Goal: Communication & Community: Answer question/provide support

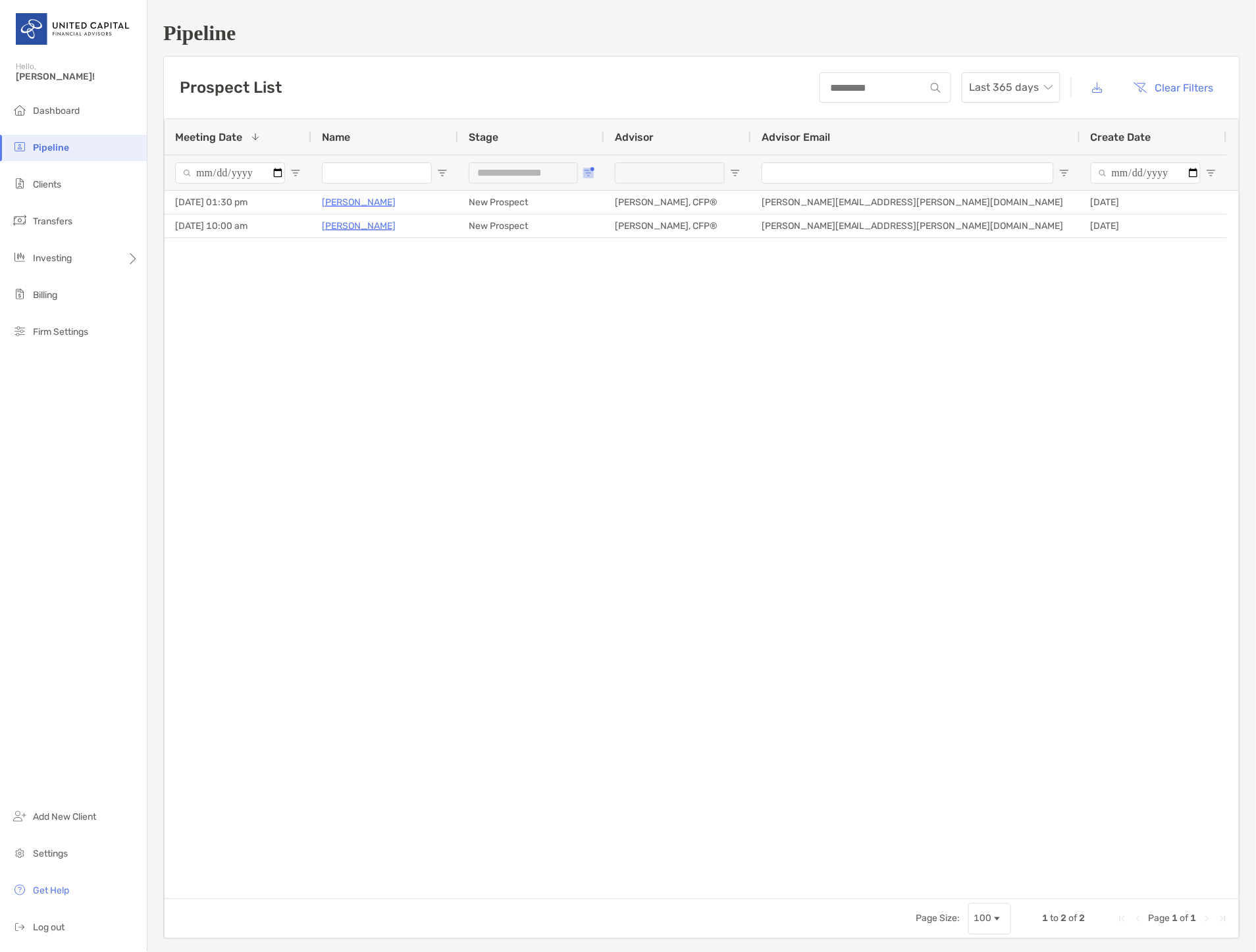
click at [587, 176] on span "Open Filter Menu" at bounding box center [588, 173] width 11 height 11
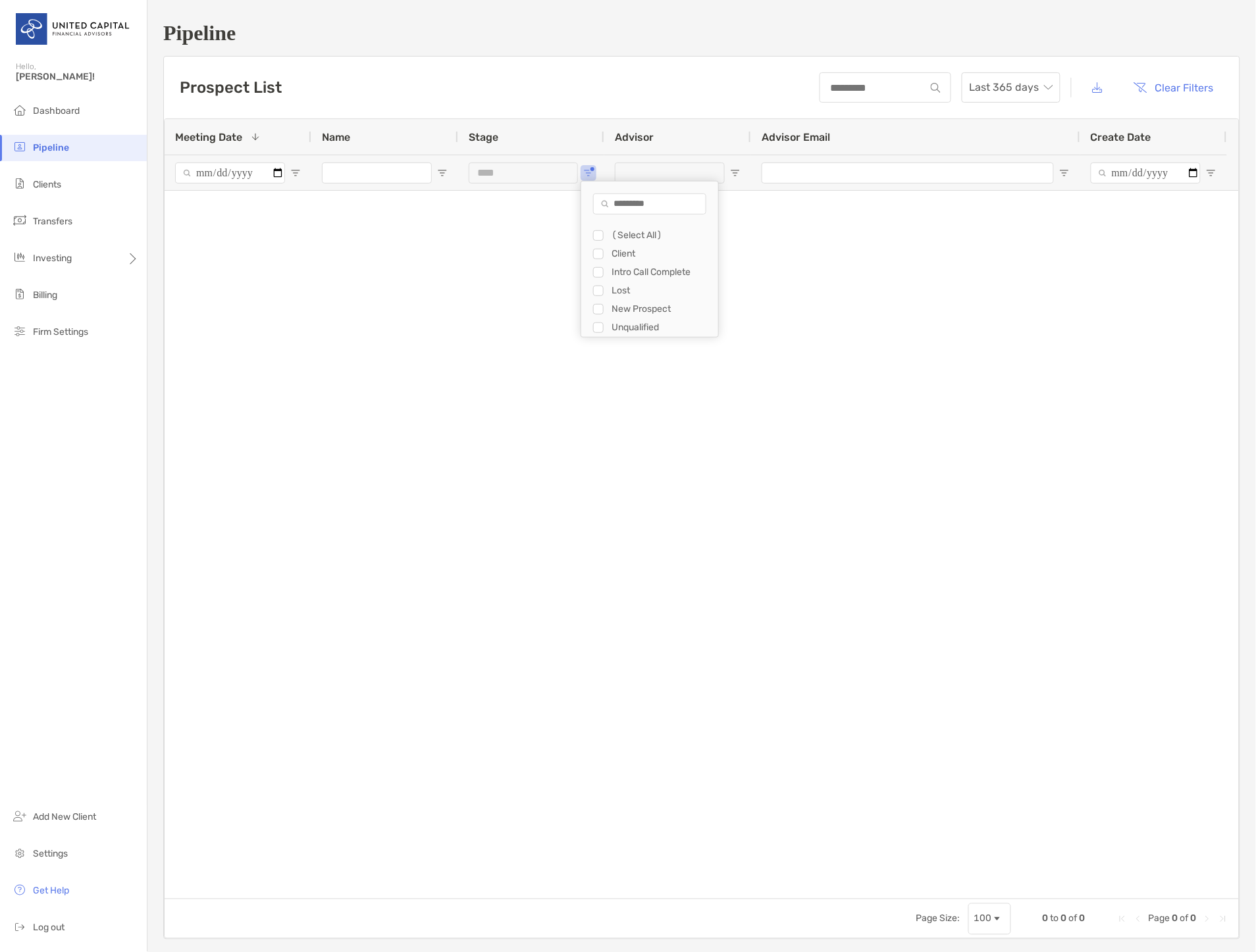
type input "**********"
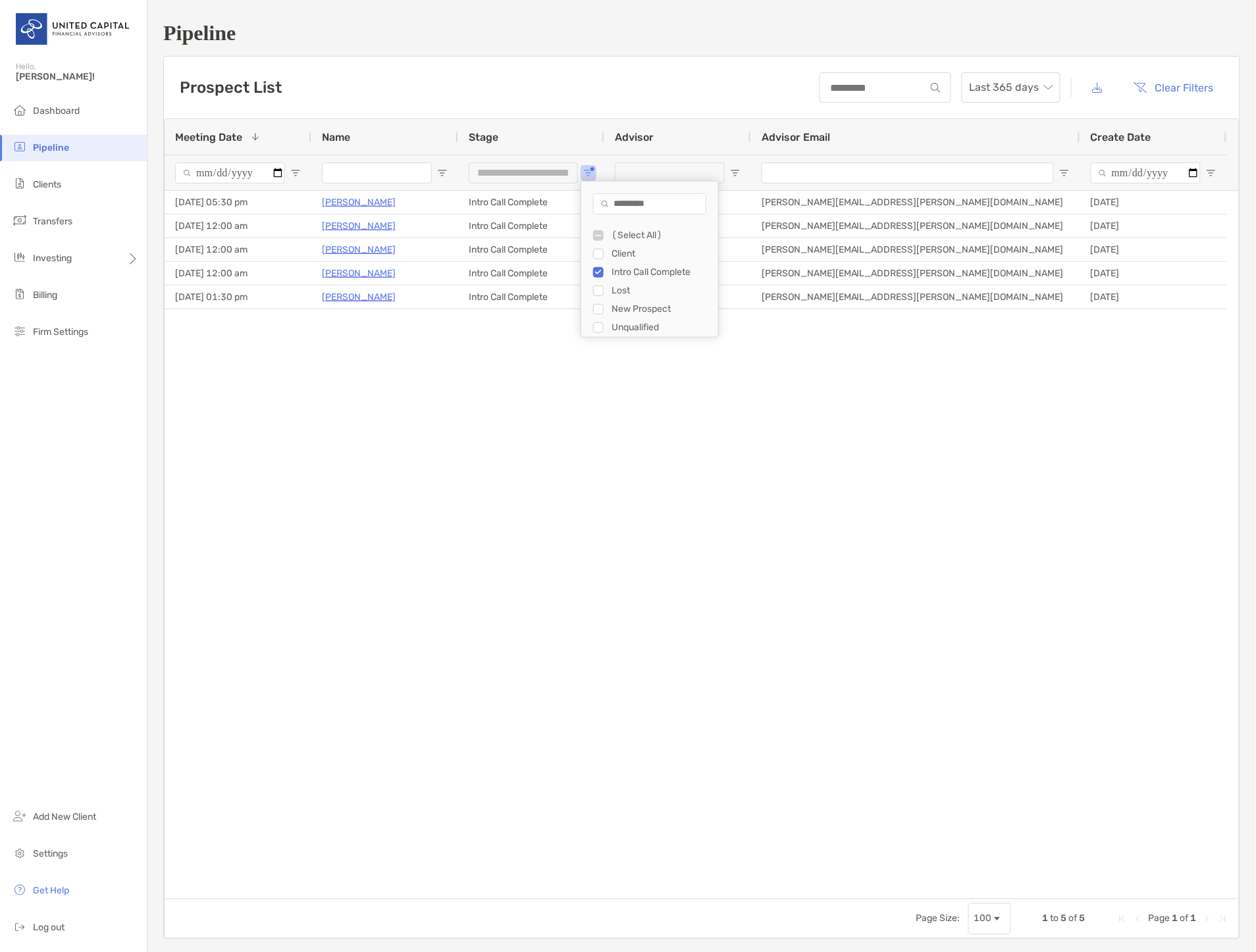
click at [394, 422] on div "09/11/2025 - 05:30 pm Evan Abouaf Intro Call Complete McKenzie Lannon, CFP® Mck…" at bounding box center [701, 544] width 1074 height 708
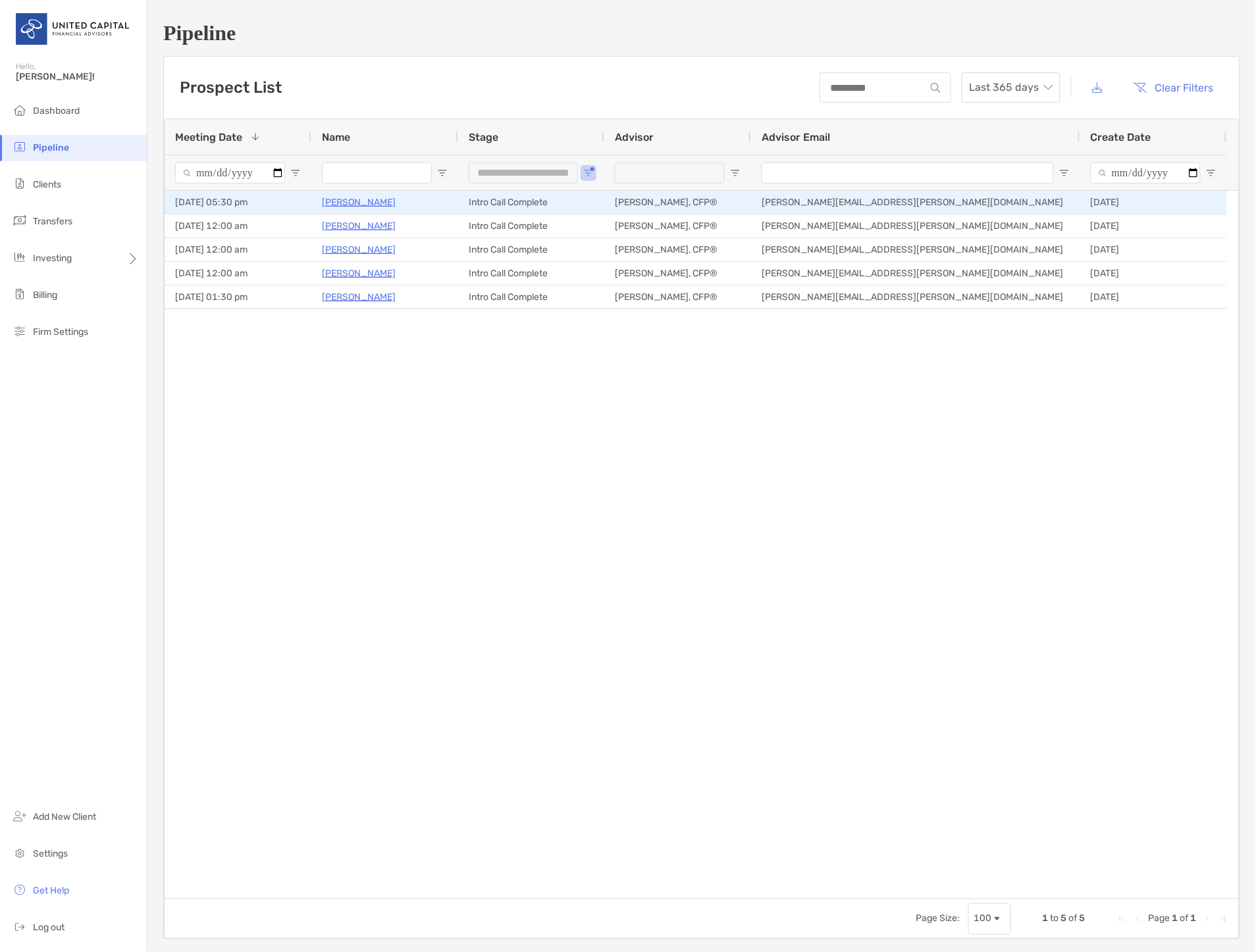
click at [360, 199] on p "[PERSON_NAME]" at bounding box center [358, 202] width 73 height 17
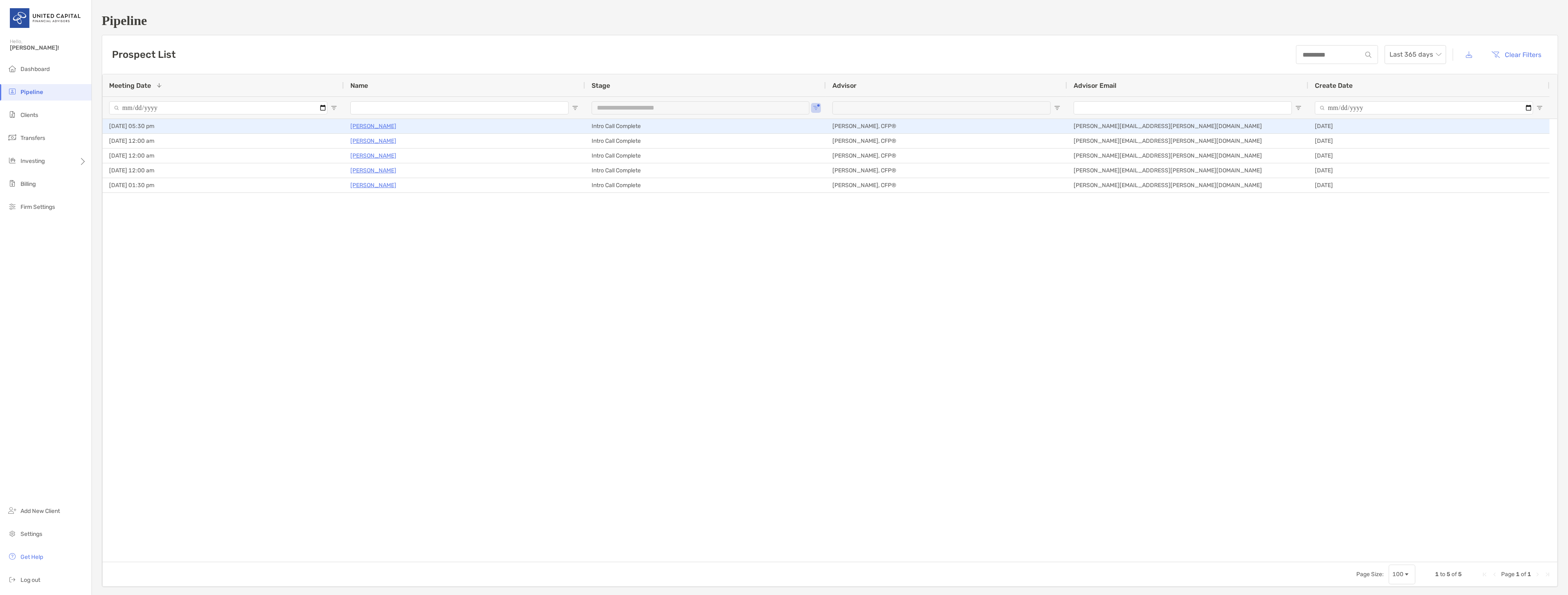
click at [369, 127] on p "[PERSON_NAME]" at bounding box center [373, 126] width 46 height 10
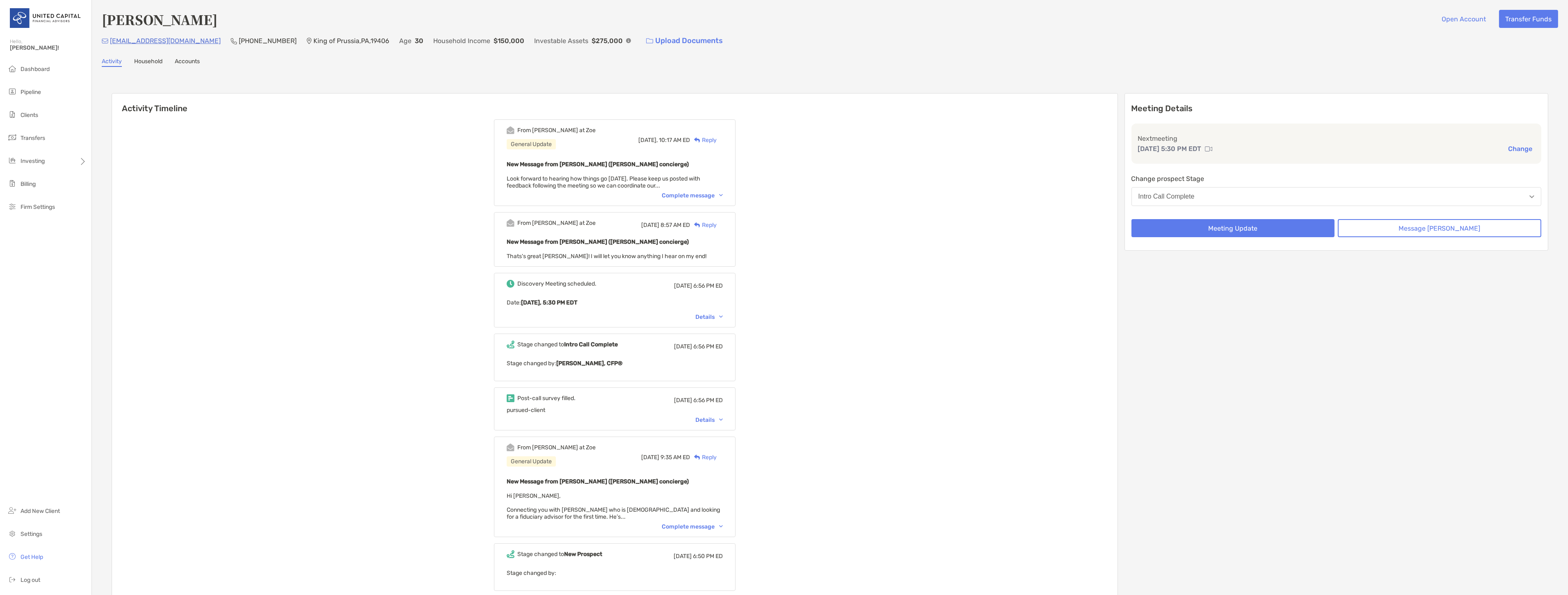
scroll to position [91, 0]
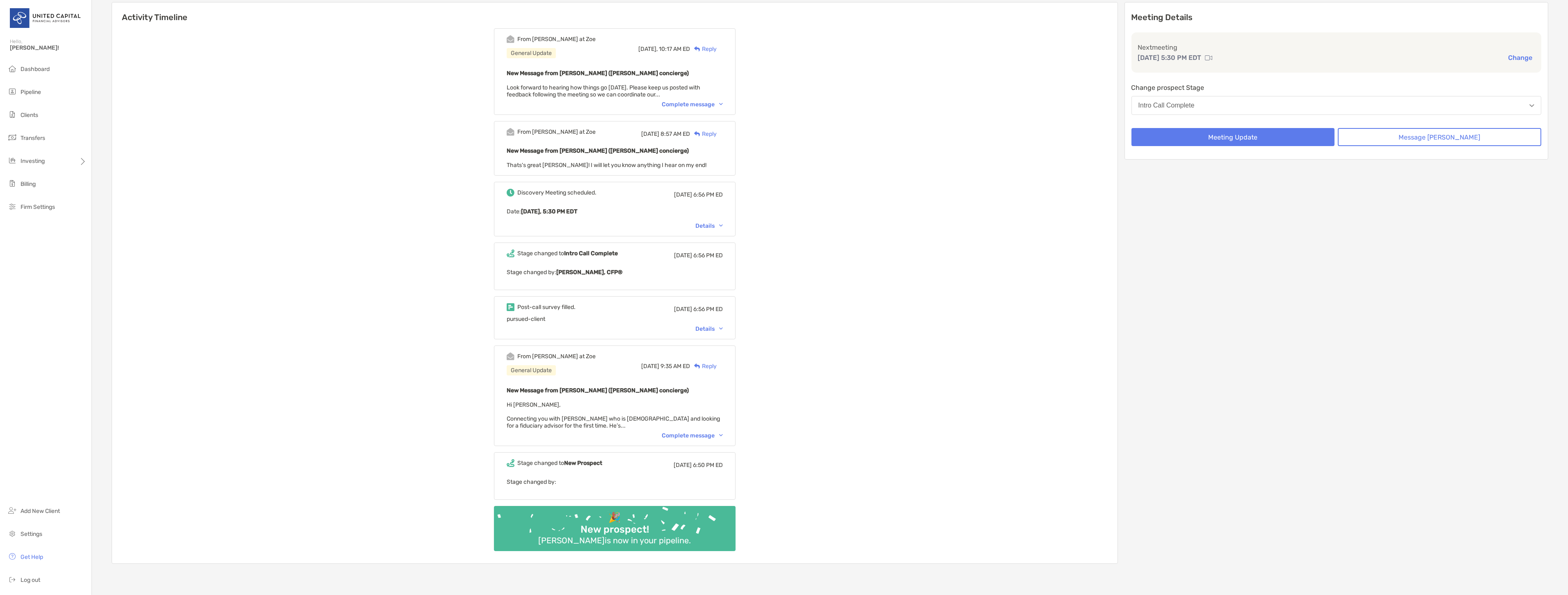
click at [723, 326] on div "Details" at bounding box center [709, 328] width 27 height 7
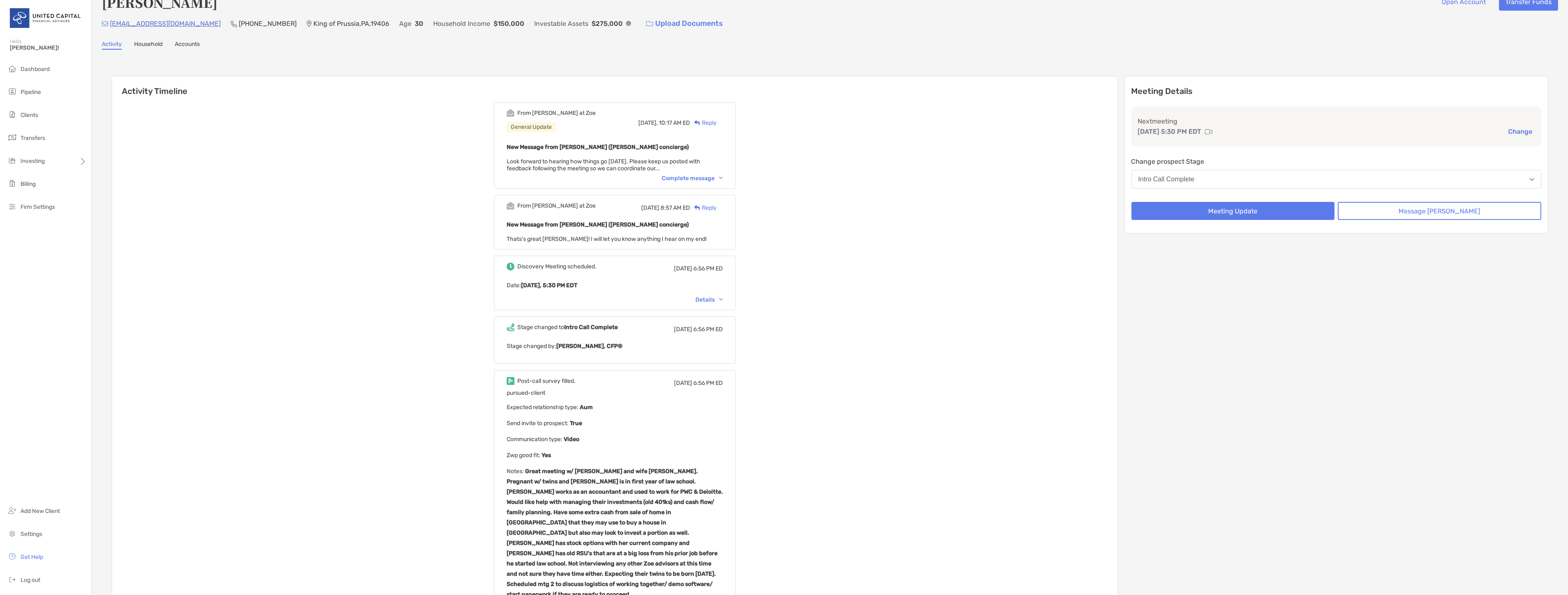
scroll to position [0, 0]
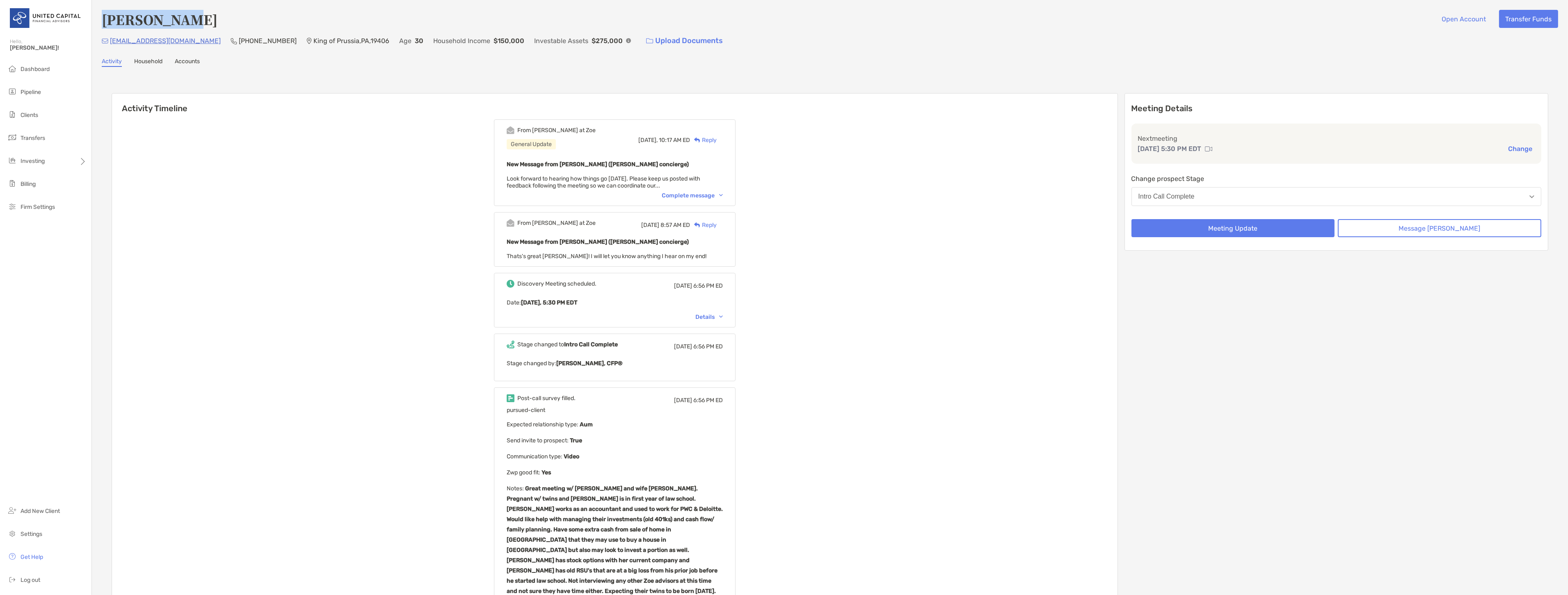
drag, startPoint x: 191, startPoint y: 22, endPoint x: 104, endPoint y: 27, distance: 87.1
click at [104, 27] on div "[PERSON_NAME] Open Account Transfer Funds" at bounding box center [830, 19] width 1457 height 19
copy h4 "[PERSON_NAME]"
drag, startPoint x: 186, startPoint y: 41, endPoint x: 109, endPoint y: 44, distance: 77.1
click at [109, 44] on div "[EMAIL_ADDRESS][DOMAIN_NAME] [PHONE_NUMBER] [GEOGRAPHIC_DATA] , 19406 Age [DEMO…" at bounding box center [830, 41] width 1457 height 18
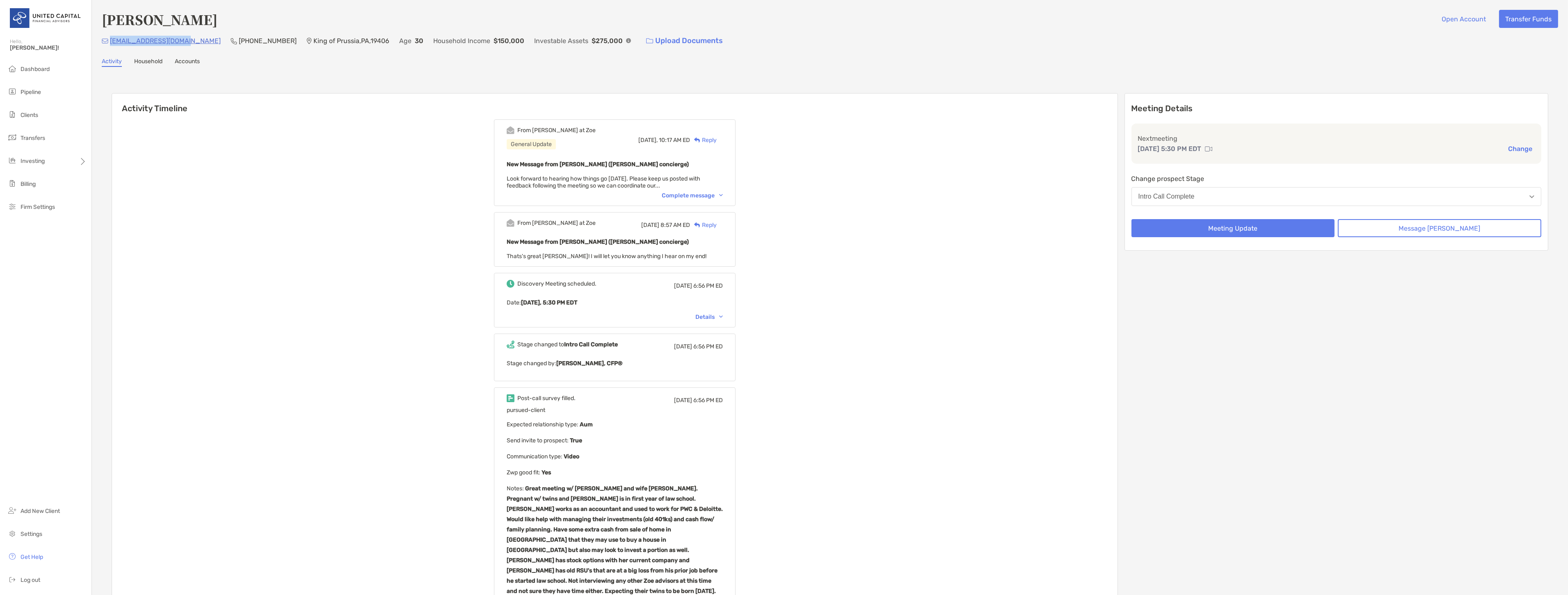
copy p "[EMAIL_ADDRESS][DOMAIN_NAME]"
click at [1384, 222] on button "Message [PERSON_NAME]" at bounding box center [1440, 228] width 203 height 18
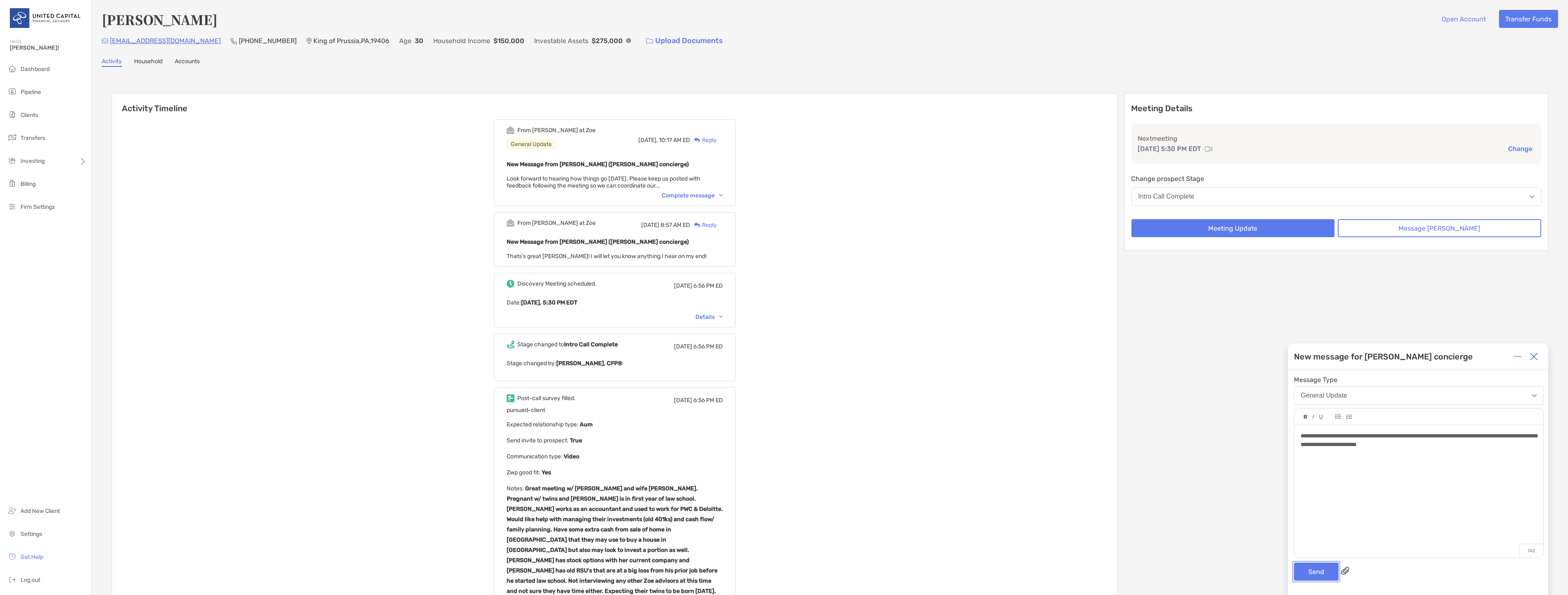
click at [1314, 565] on button "Send" at bounding box center [1316, 572] width 44 height 18
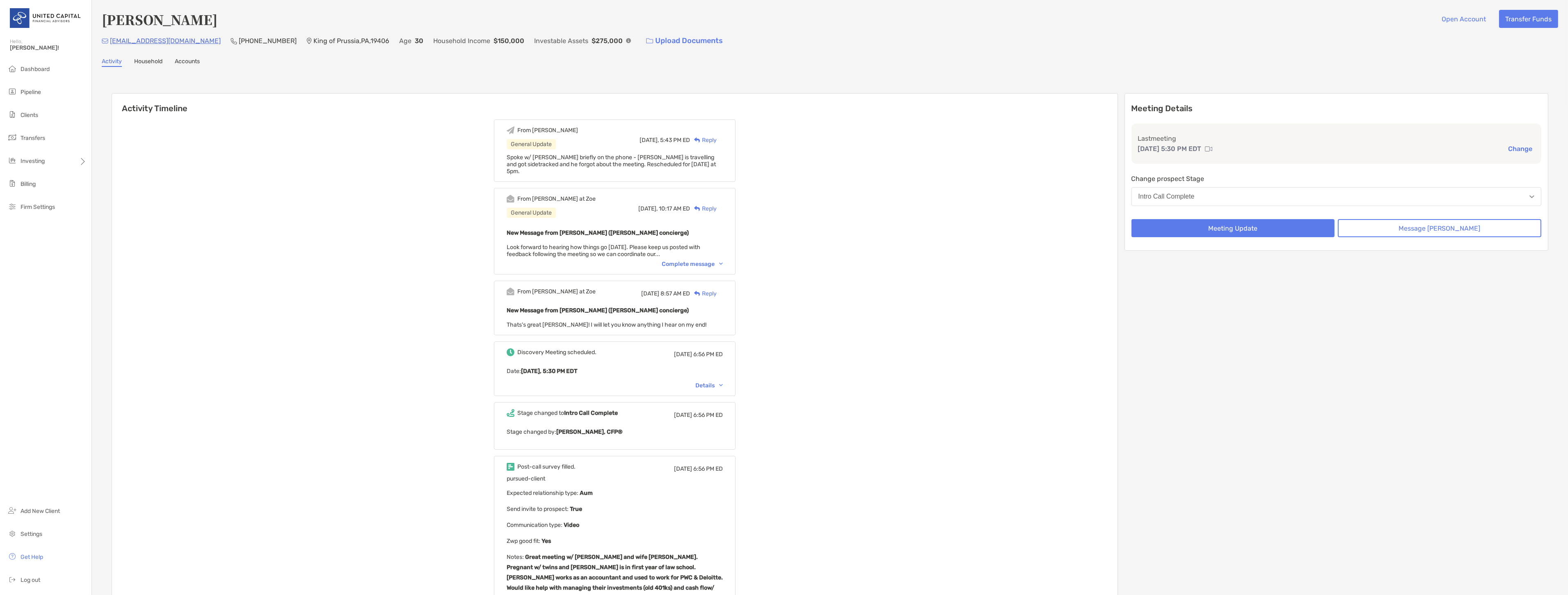
click at [1514, 146] on button "Change" at bounding box center [1521, 149] width 29 height 9
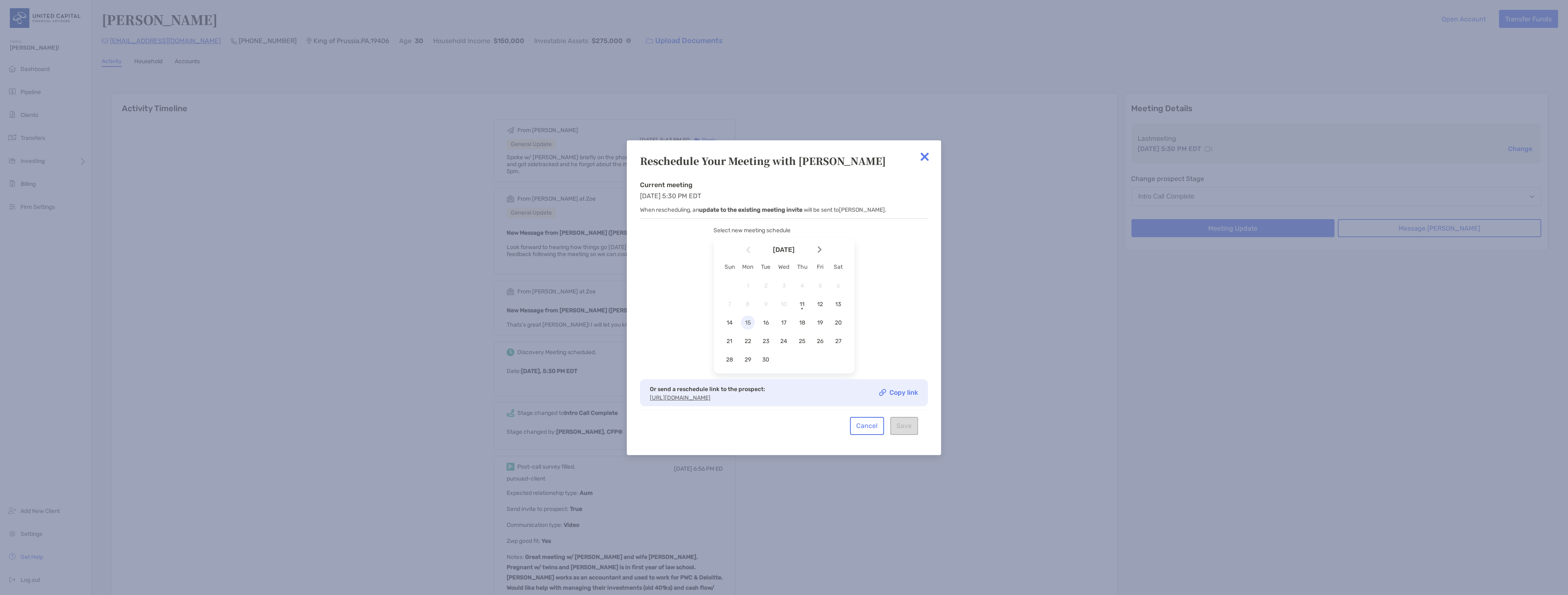
click at [749, 319] on span "15" at bounding box center [747, 322] width 14 height 7
click at [813, 337] on div "5:00 pm" at bounding box center [825, 341] width 55 height 19
click at [905, 431] on button "Save" at bounding box center [905, 426] width 28 height 18
